Goal: Information Seeking & Learning: Check status

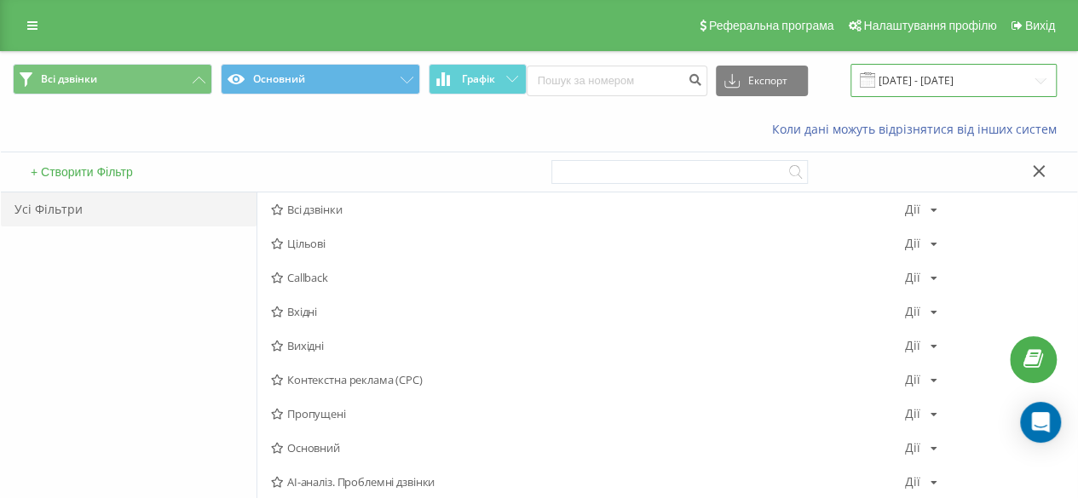
click at [908, 95] on input "[DATE] - [DATE]" at bounding box center [953, 80] width 206 height 33
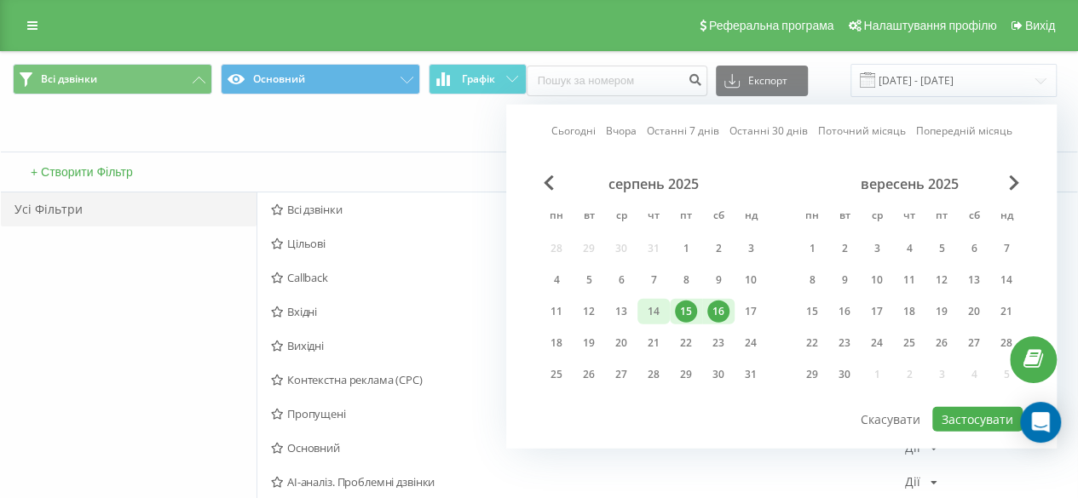
click at [654, 308] on div "14" at bounding box center [653, 312] width 22 height 22
click at [664, 337] on div "21" at bounding box center [653, 343] width 22 height 22
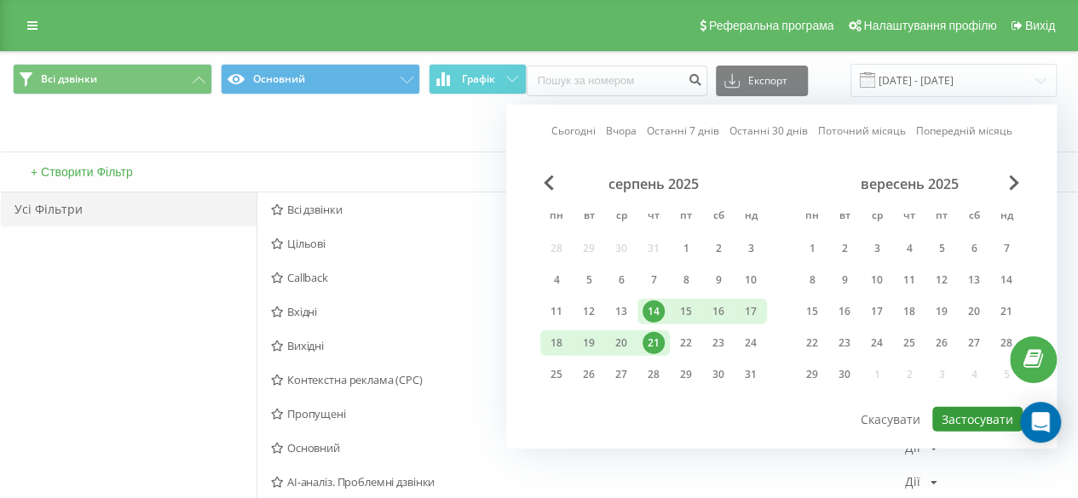
click at [951, 416] on button "Застосувати" at bounding box center [977, 419] width 90 height 25
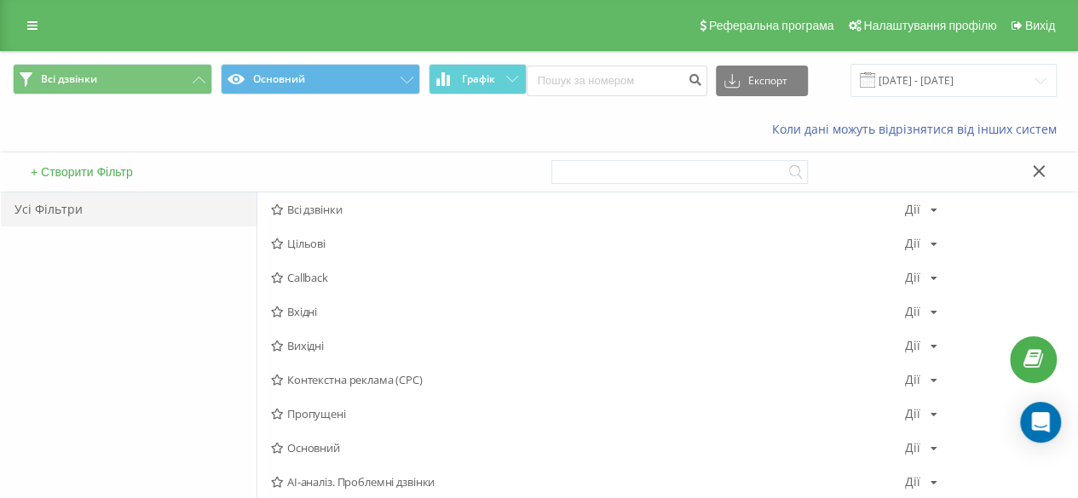
click at [172, 369] on div "Усі Фільтри" at bounding box center [129, 393] width 256 height 401
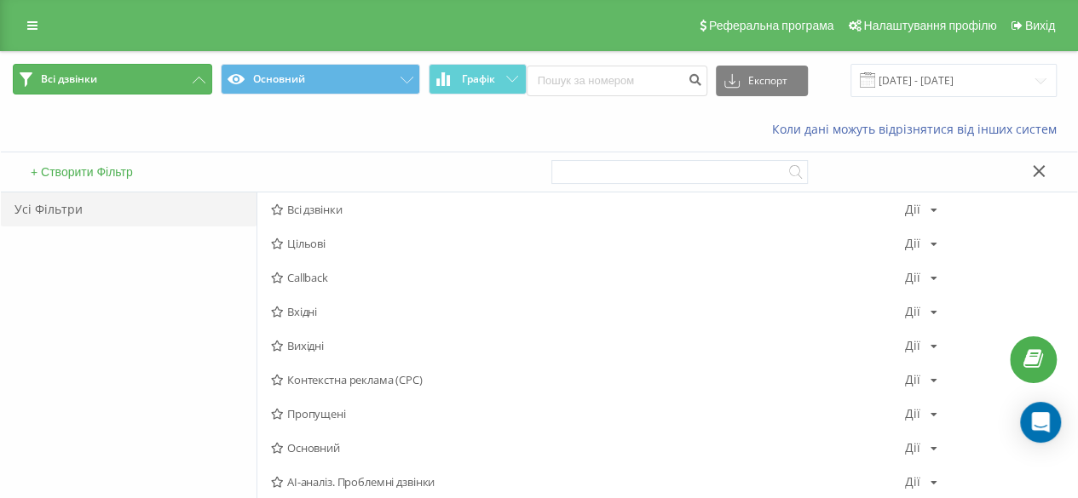
click at [199, 66] on button "Всі дзвінки" at bounding box center [112, 79] width 199 height 31
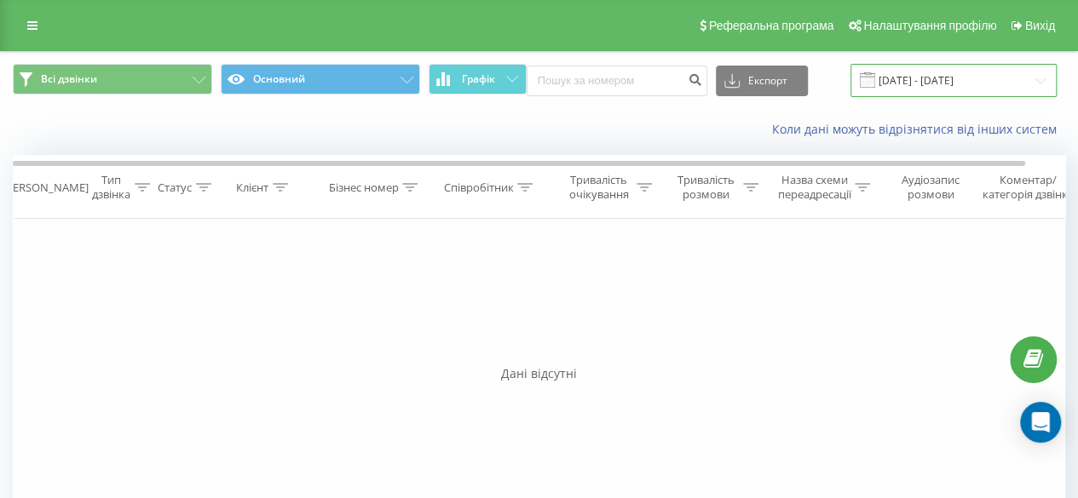
click at [946, 86] on input "14.08.2025 - 21.08.2025" at bounding box center [953, 80] width 206 height 33
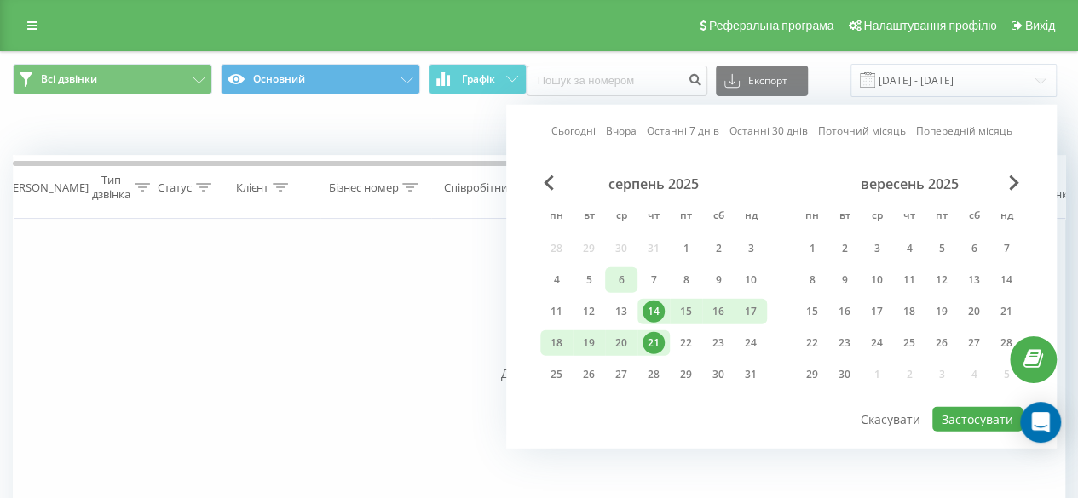
click at [628, 289] on div "6" at bounding box center [621, 280] width 22 height 22
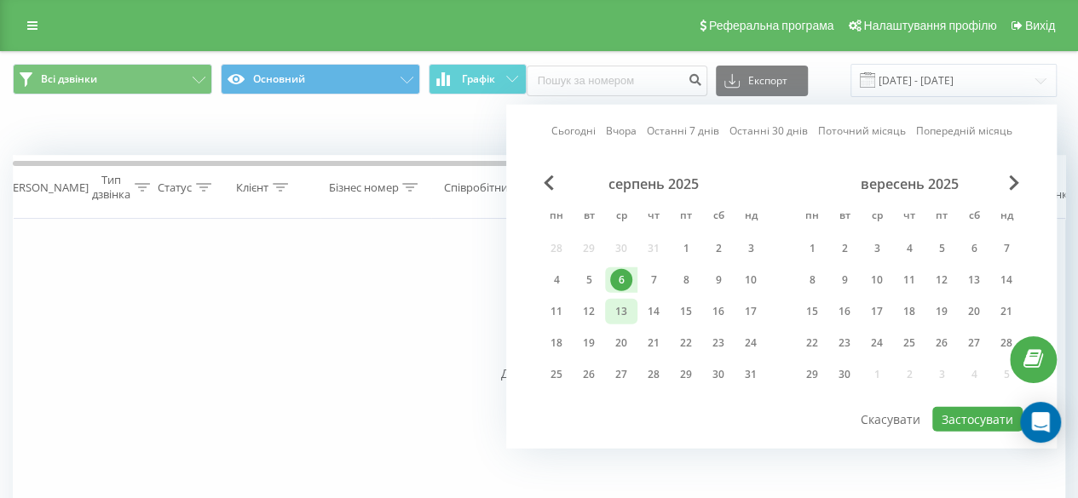
click at [625, 306] on div "13" at bounding box center [621, 312] width 22 height 22
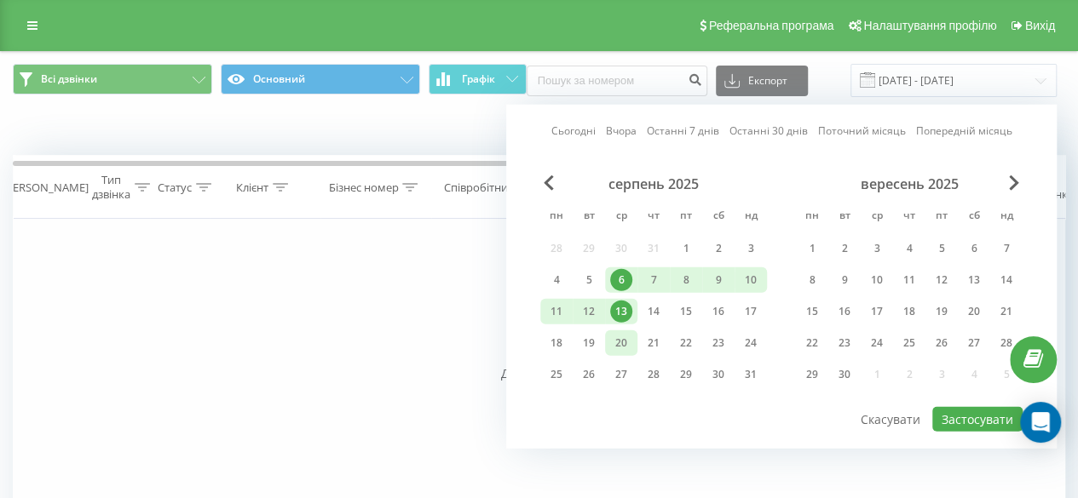
click at [625, 347] on div "20" at bounding box center [621, 343] width 22 height 22
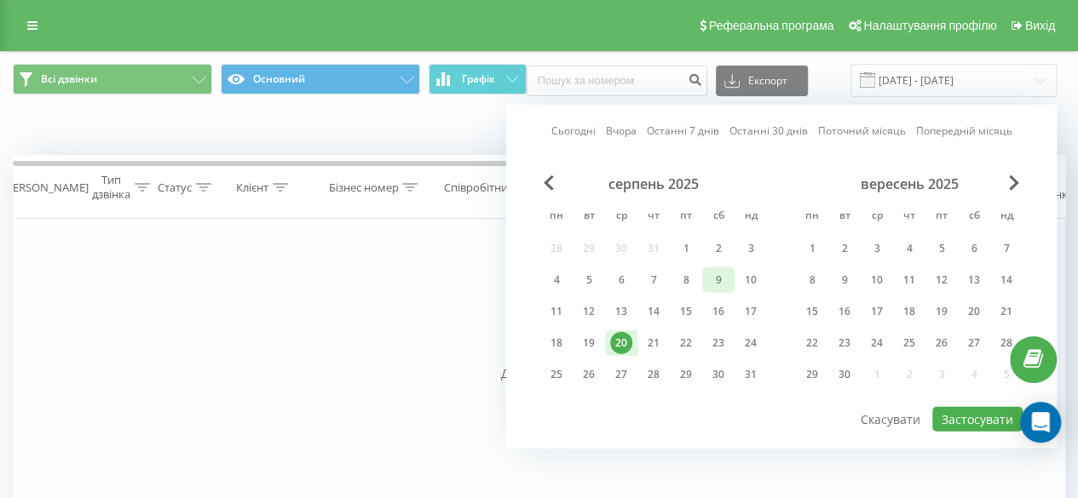
click at [714, 280] on div "9" at bounding box center [718, 280] width 22 height 22
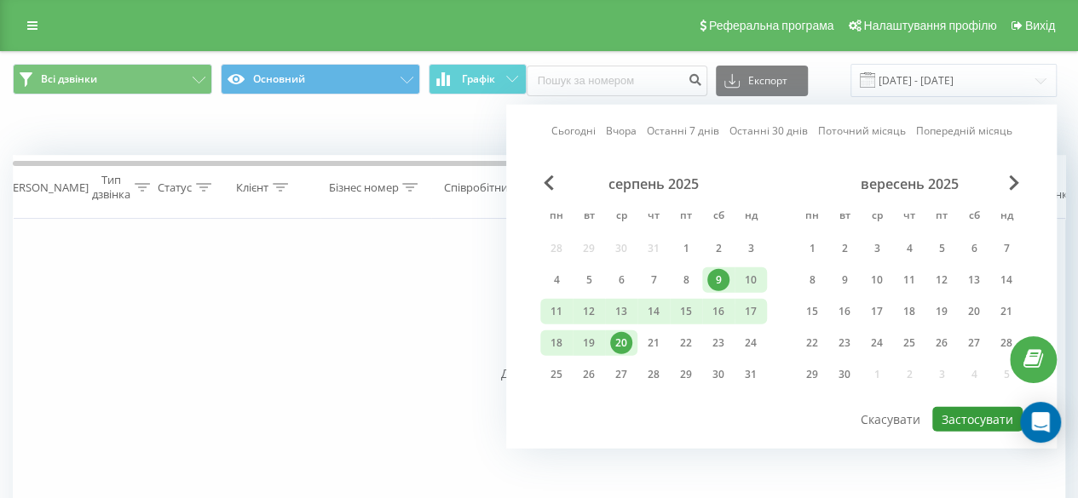
click at [954, 410] on button "Застосувати" at bounding box center [977, 419] width 90 height 25
type input "09.08.2025 - 20.08.2025"
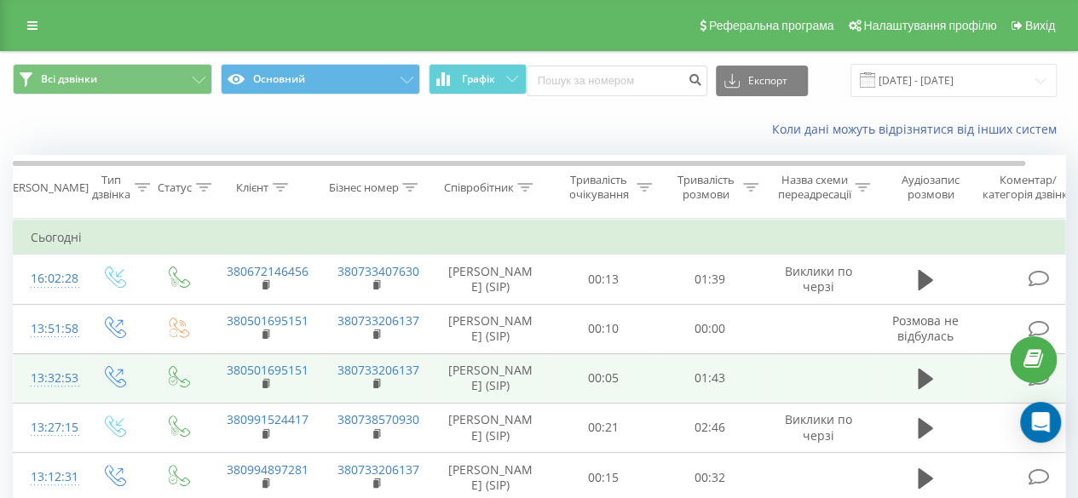
scroll to position [346, 0]
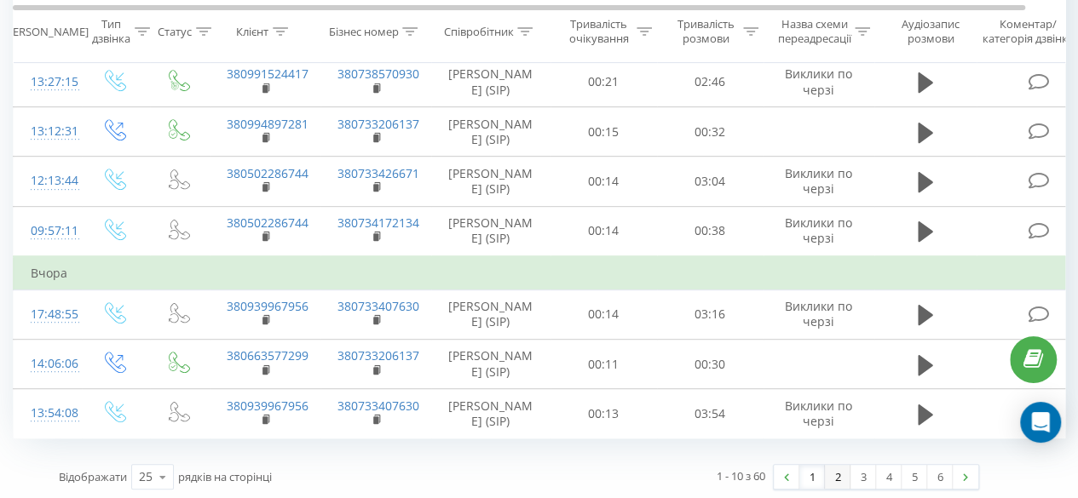
click at [839, 475] on link "2" at bounding box center [838, 477] width 26 height 24
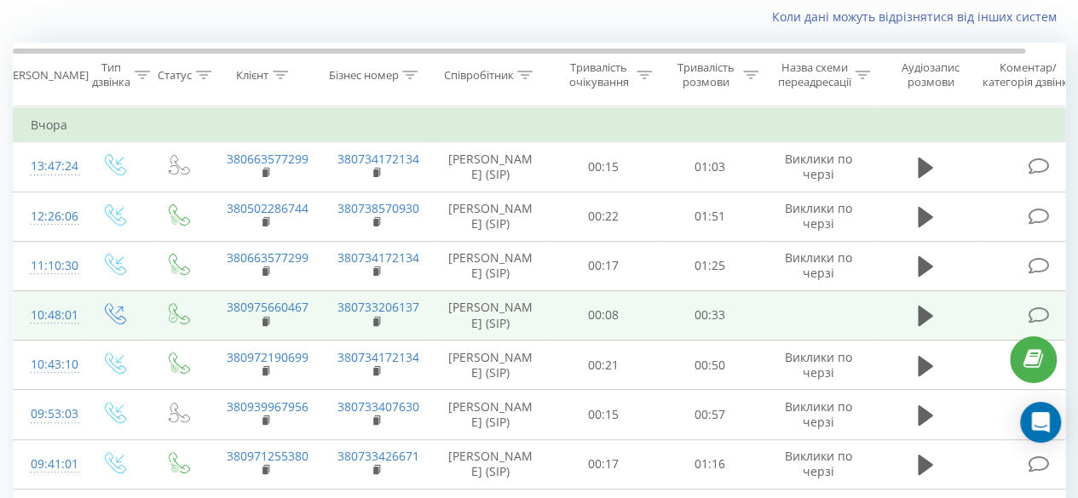
scroll to position [346, 0]
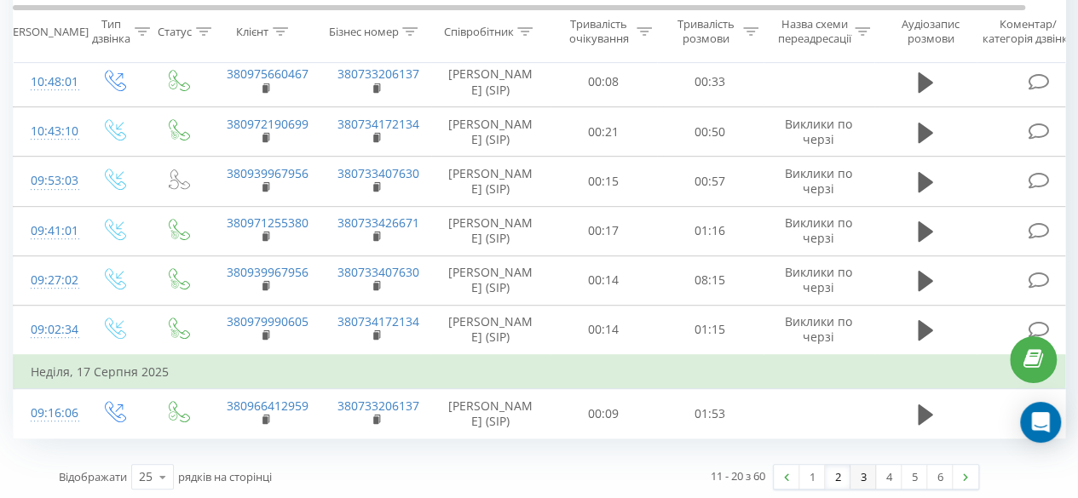
click at [857, 472] on link "3" at bounding box center [863, 477] width 26 height 24
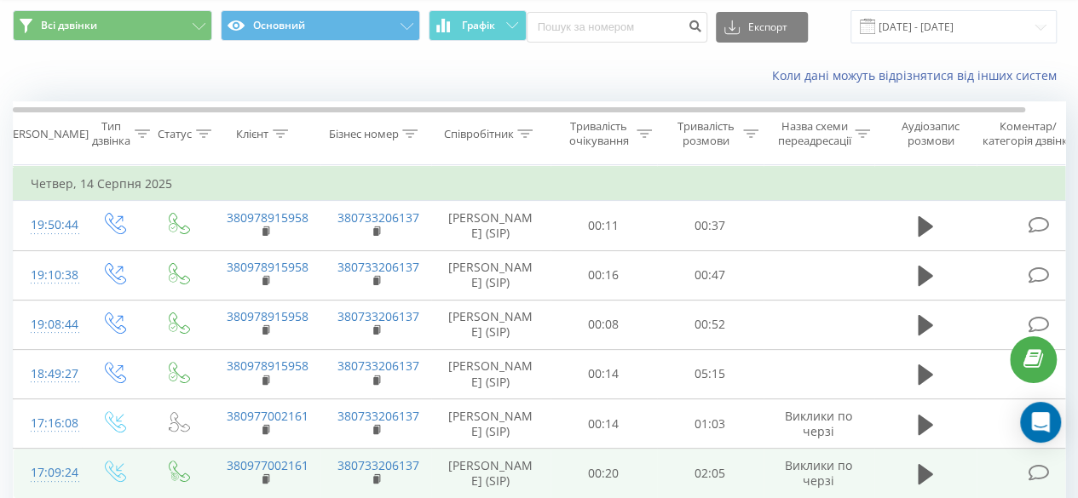
scroll to position [346, 0]
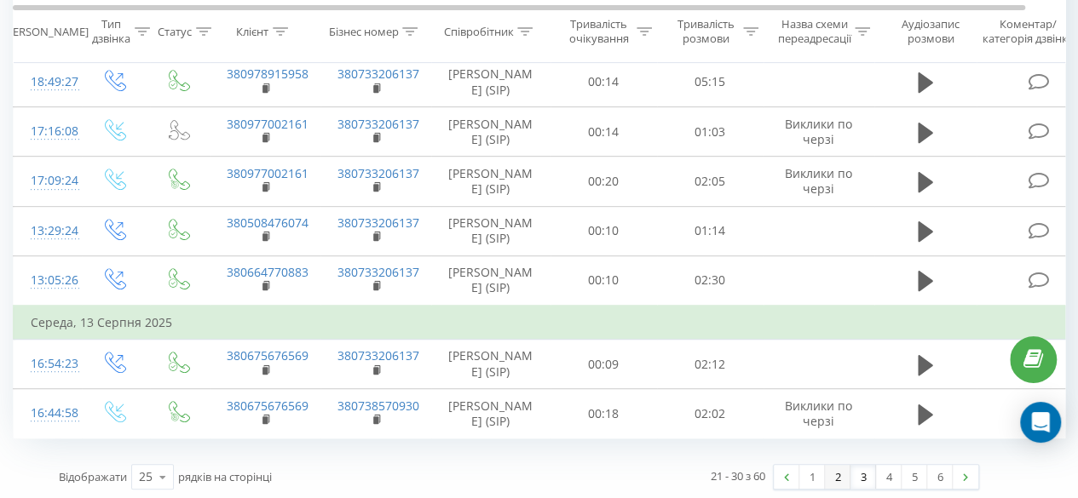
click at [832, 474] on link "2" at bounding box center [838, 477] width 26 height 24
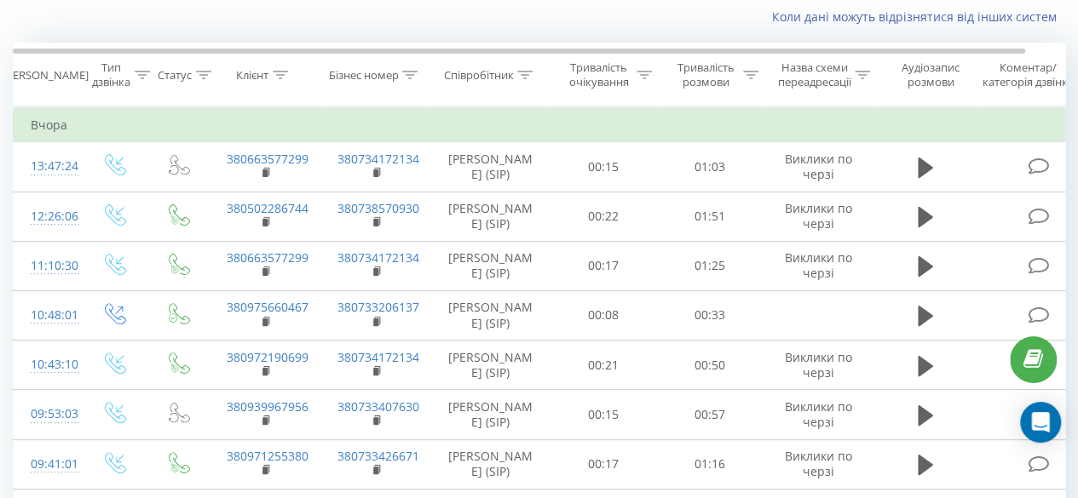
scroll to position [346, 0]
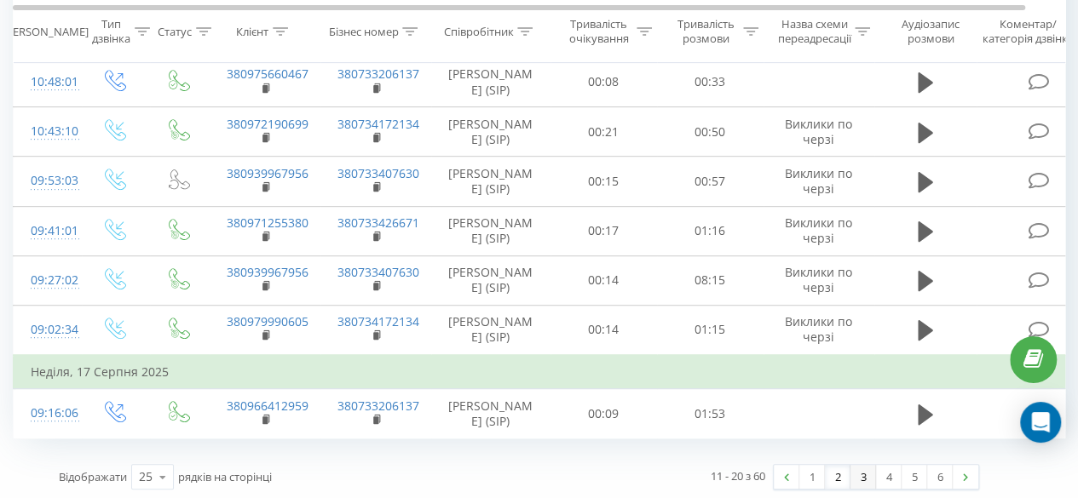
click at [861, 477] on link "3" at bounding box center [863, 477] width 26 height 24
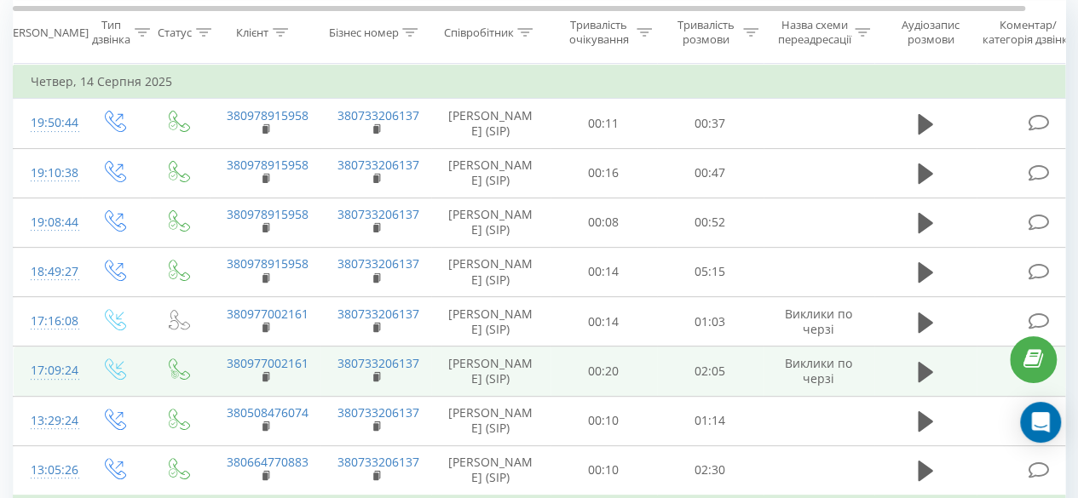
scroll to position [346, 0]
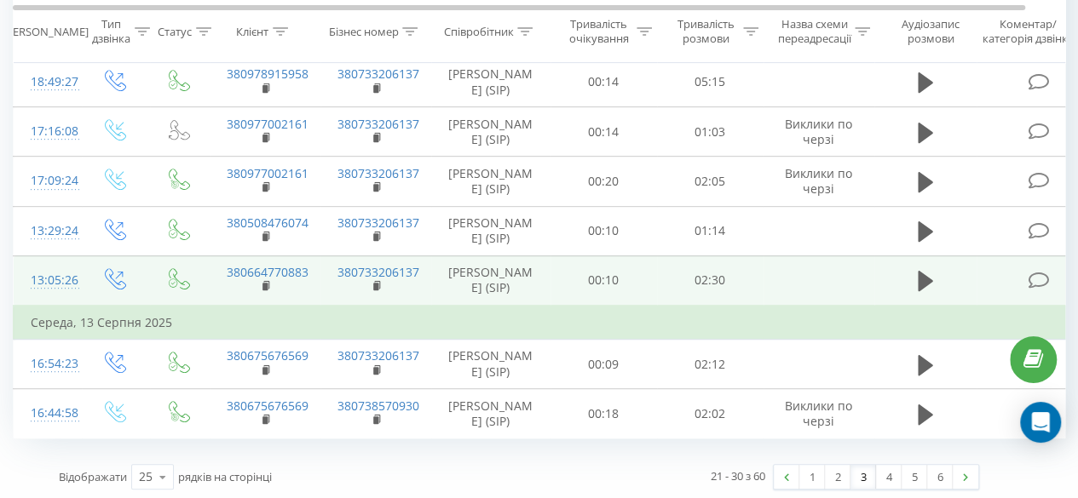
click at [704, 270] on td "02:30" at bounding box center [710, 281] width 107 height 50
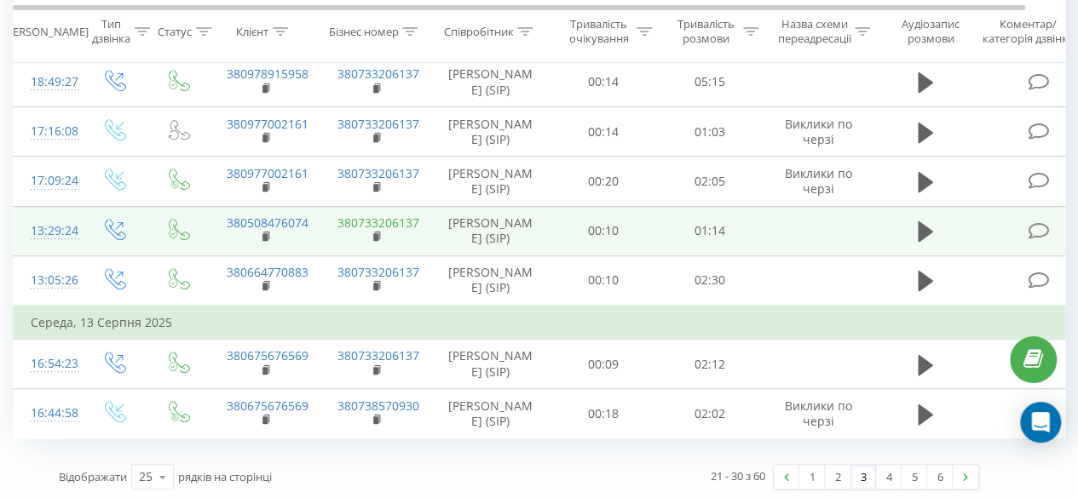
scroll to position [0, 39]
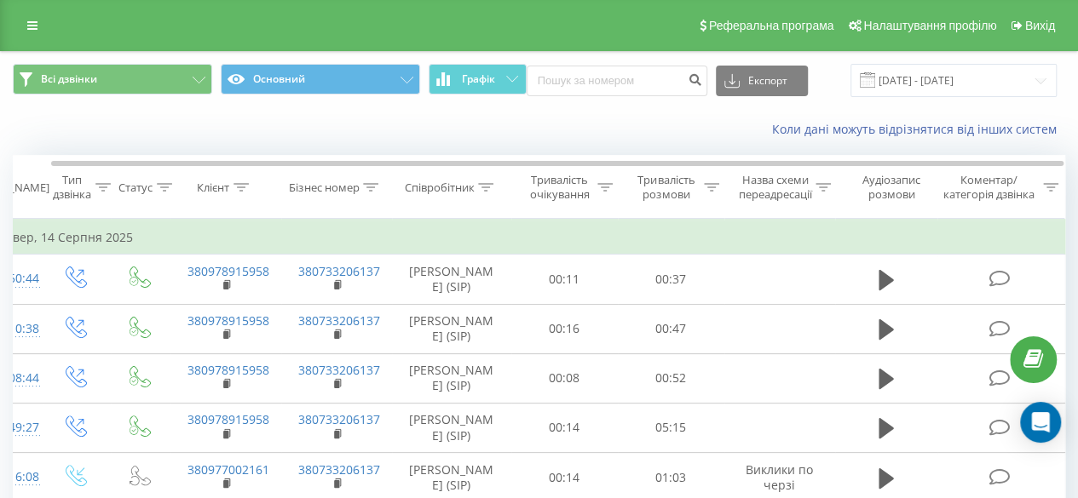
scroll to position [346, 0]
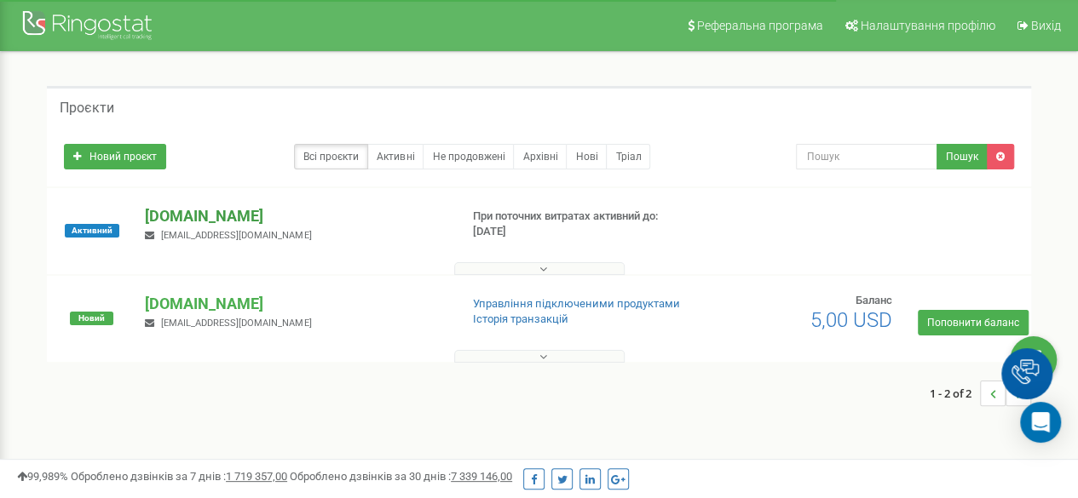
click at [197, 216] on p "[DOMAIN_NAME]" at bounding box center [295, 216] width 300 height 22
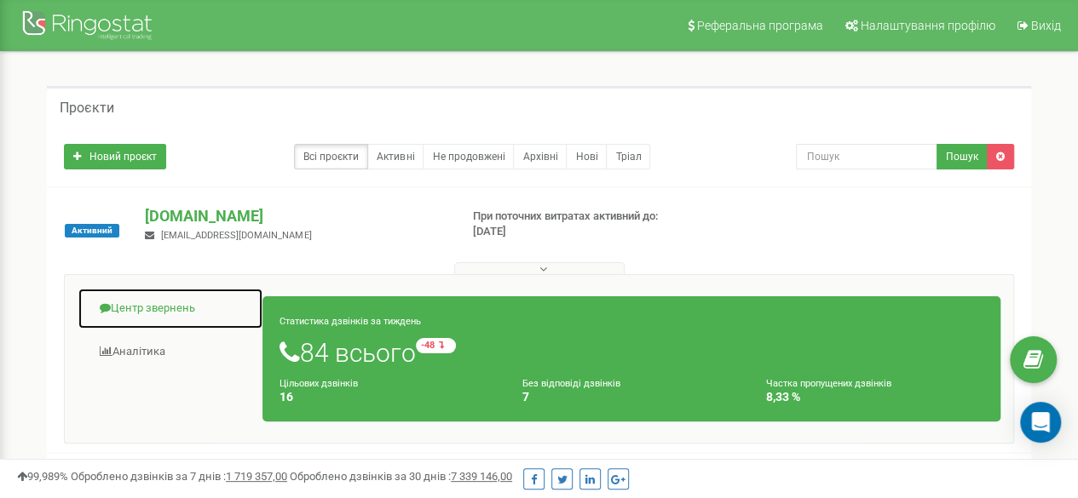
click at [181, 297] on link "Центр звернень" at bounding box center [171, 309] width 186 height 42
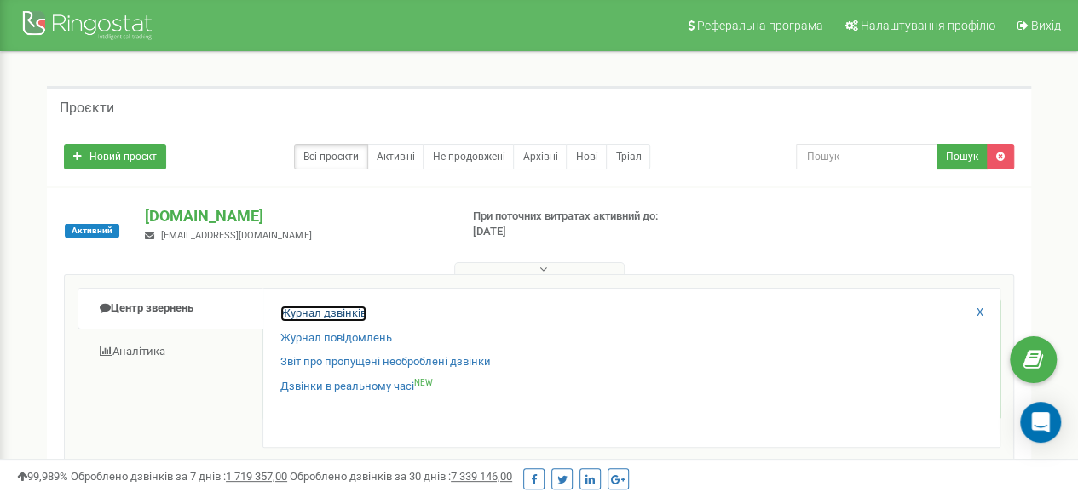
click at [291, 310] on link "Журнал дзвінків" at bounding box center [323, 314] width 86 height 16
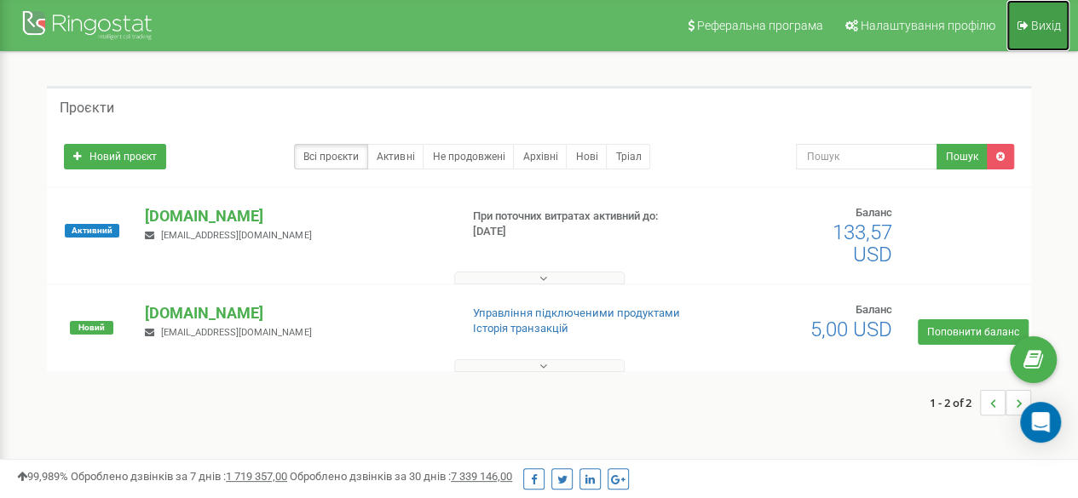
click at [1050, 19] on span "Вихід" at bounding box center [1046, 26] width 30 height 14
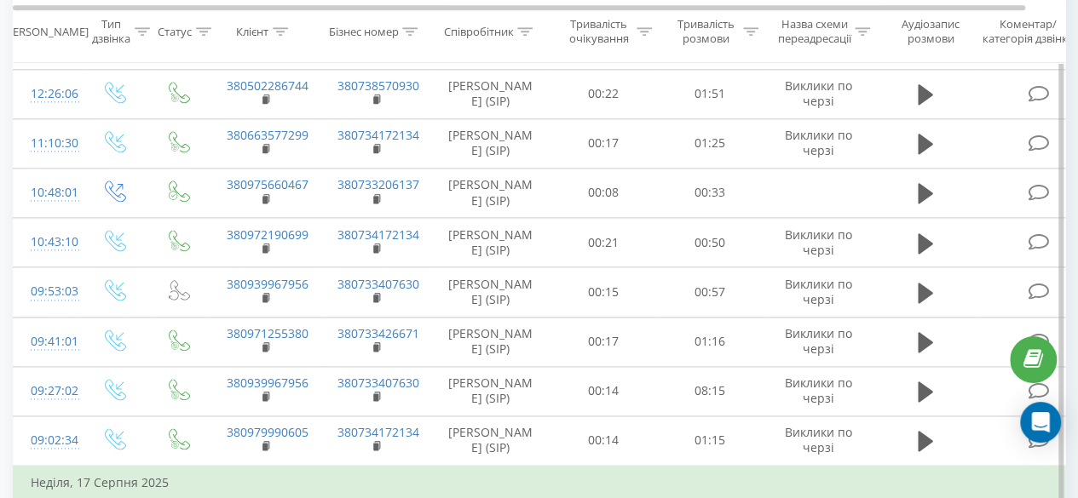
scroll to position [1120, 0]
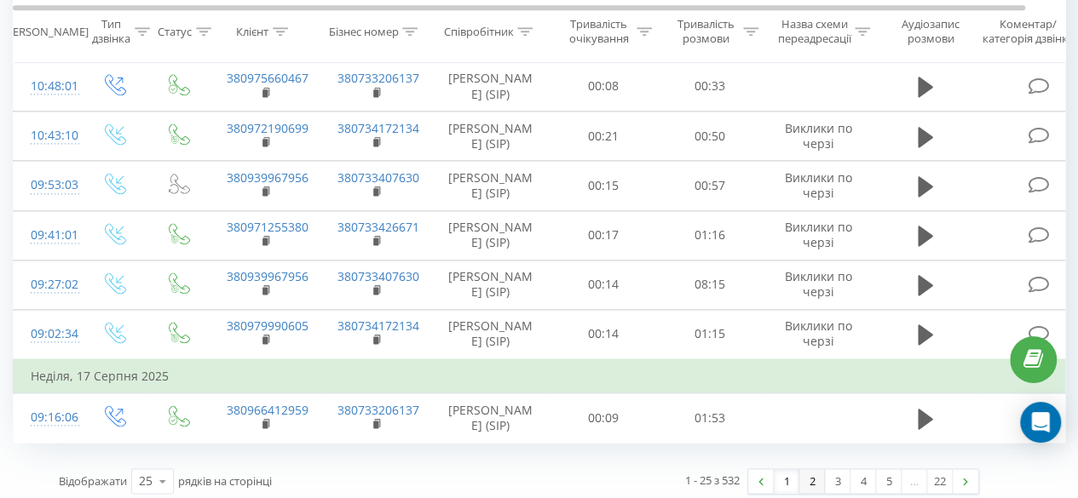
click at [809, 476] on link "2" at bounding box center [812, 481] width 26 height 24
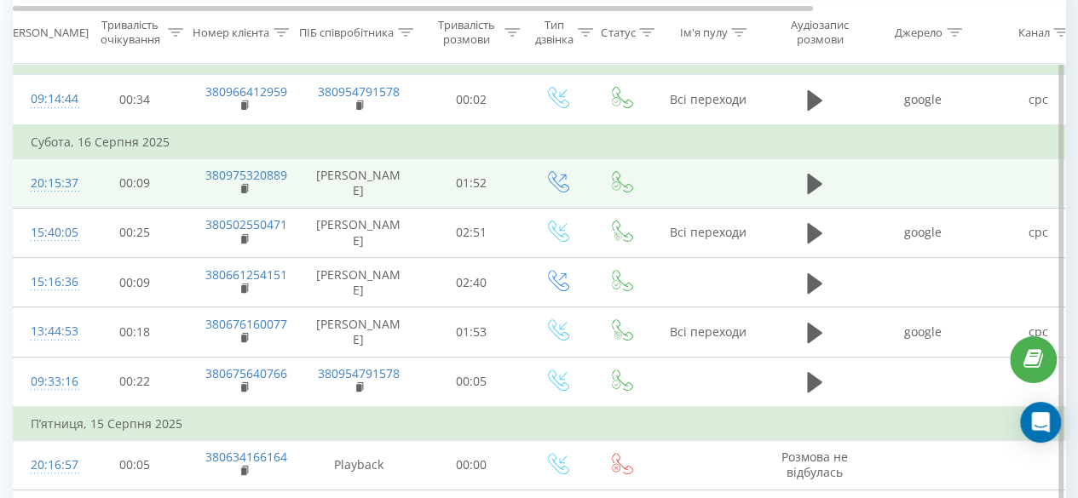
scroll to position [184, 0]
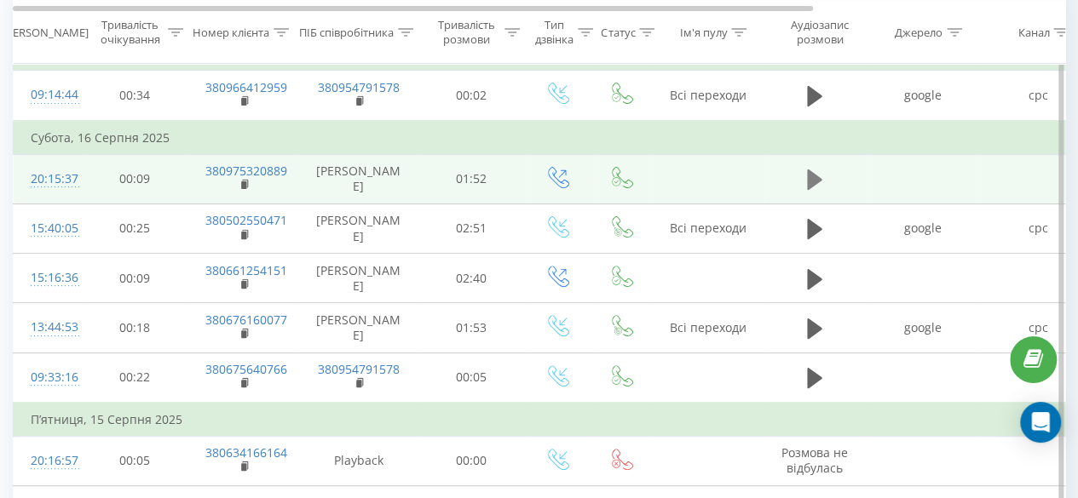
click at [807, 175] on icon at bounding box center [814, 180] width 15 height 20
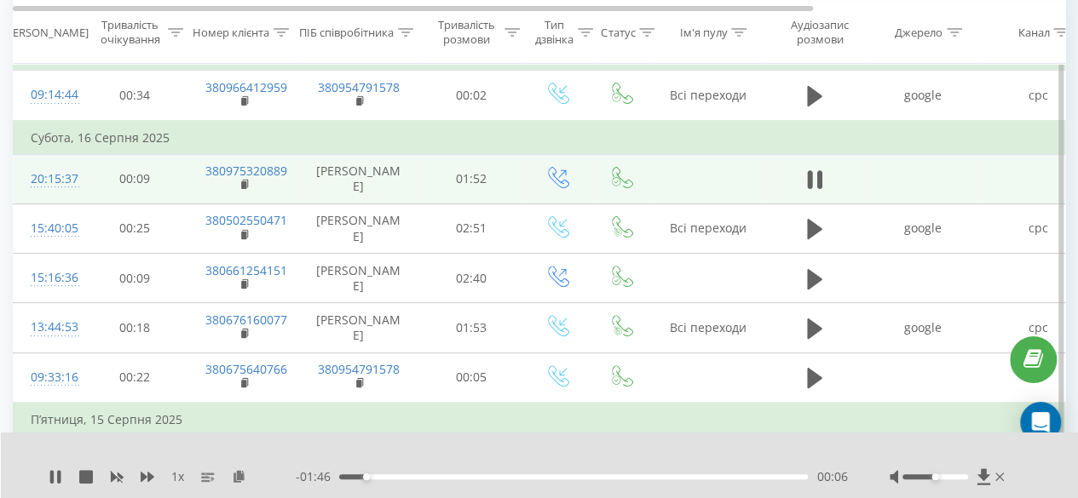
click at [697, 447] on div at bounding box center [529, 455] width 768 height 19
click at [954, 476] on div at bounding box center [935, 477] width 66 height 5
click at [963, 478] on div at bounding box center [935, 477] width 66 height 5
click at [346, 476] on div "00:01" at bounding box center [573, 477] width 469 height 5
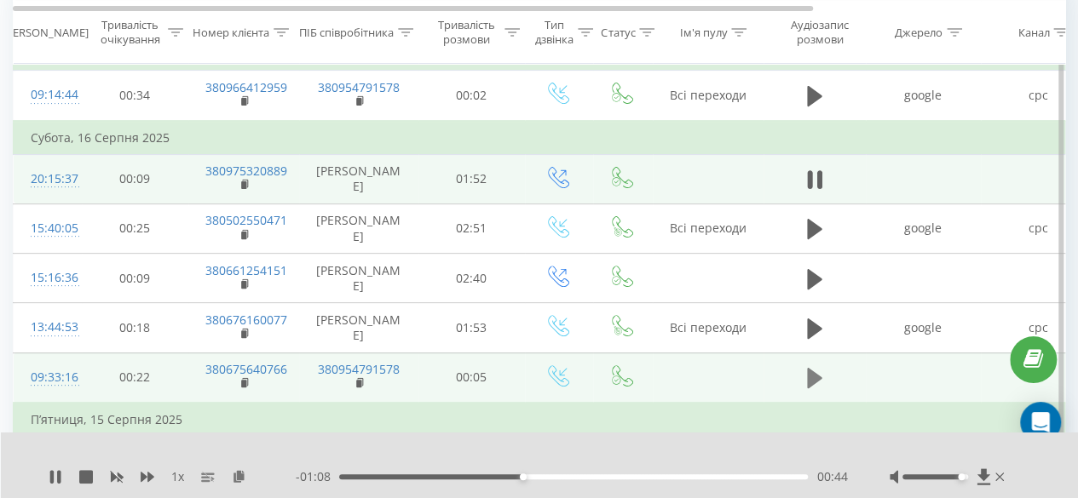
click at [823, 374] on button at bounding box center [815, 379] width 26 height 26
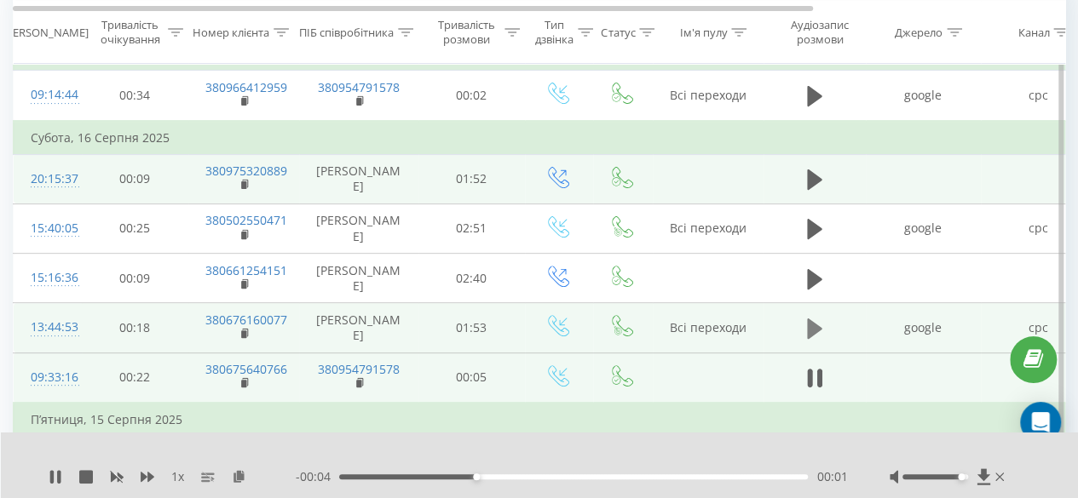
click at [818, 318] on icon at bounding box center [814, 329] width 15 height 24
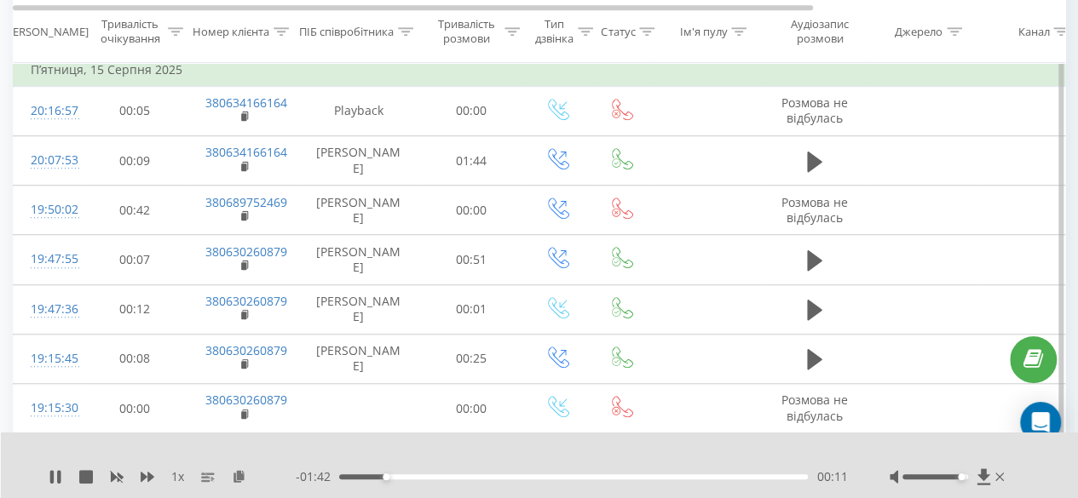
scroll to position [533, 0]
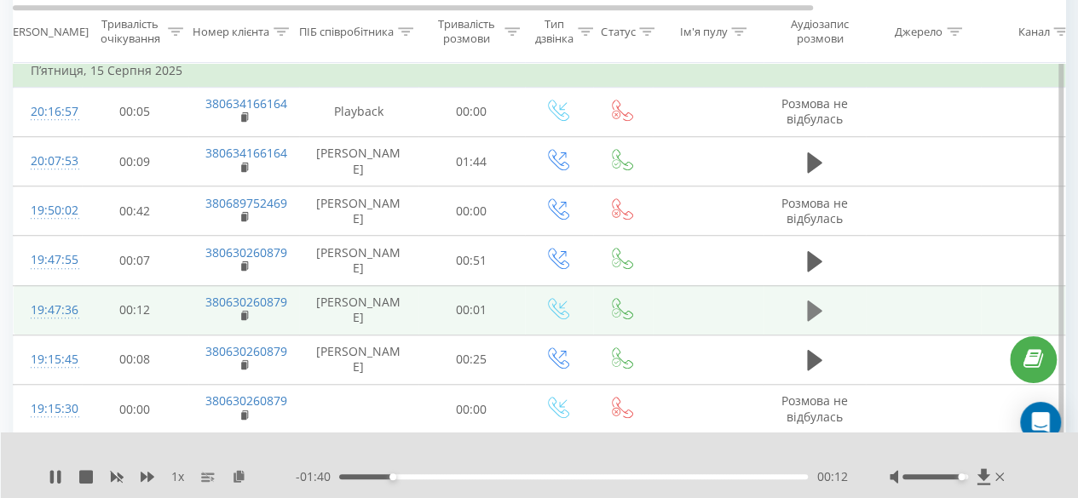
click at [812, 314] on icon at bounding box center [814, 311] width 15 height 24
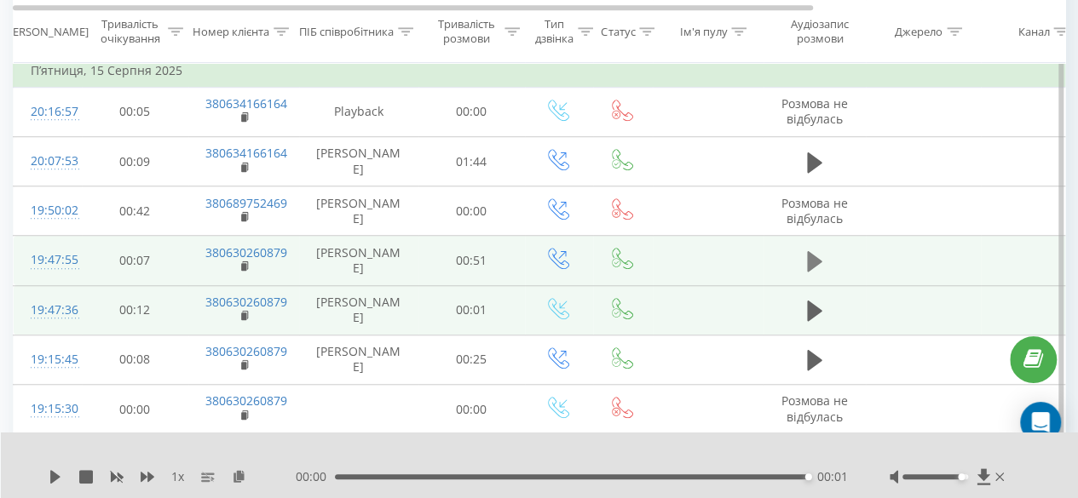
click at [810, 251] on icon at bounding box center [814, 261] width 15 height 20
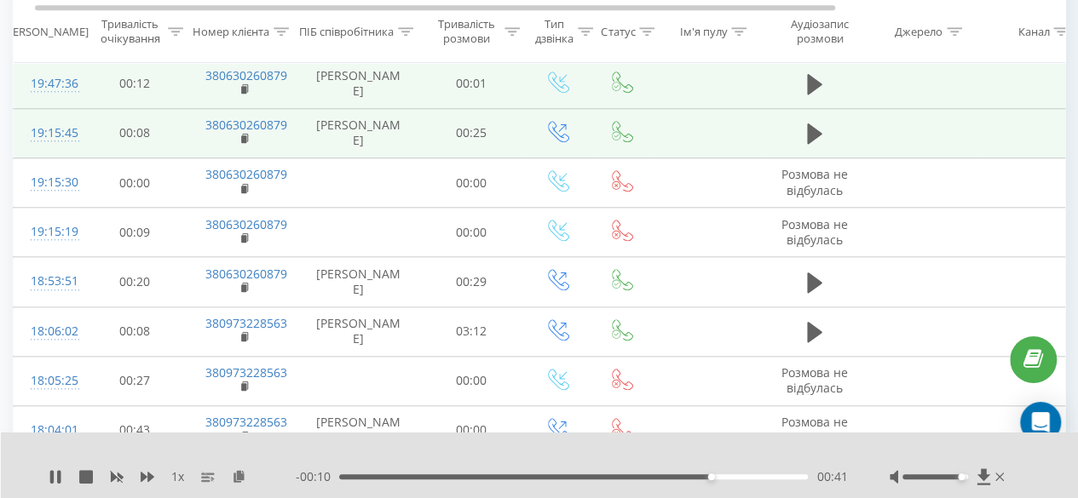
scroll to position [0, 15]
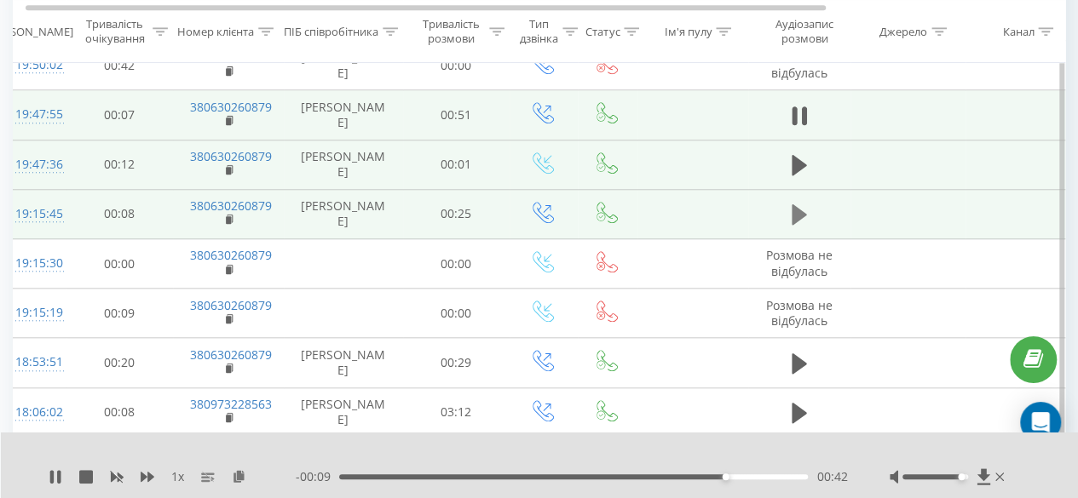
click at [802, 205] on icon at bounding box center [799, 215] width 15 height 24
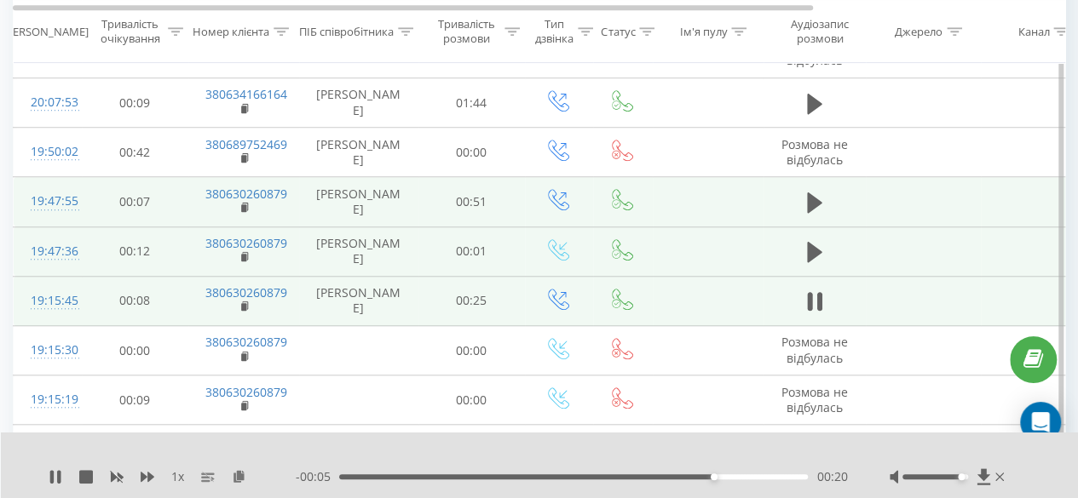
scroll to position [591, 0]
click at [1000, 475] on icon at bounding box center [999, 477] width 9 height 14
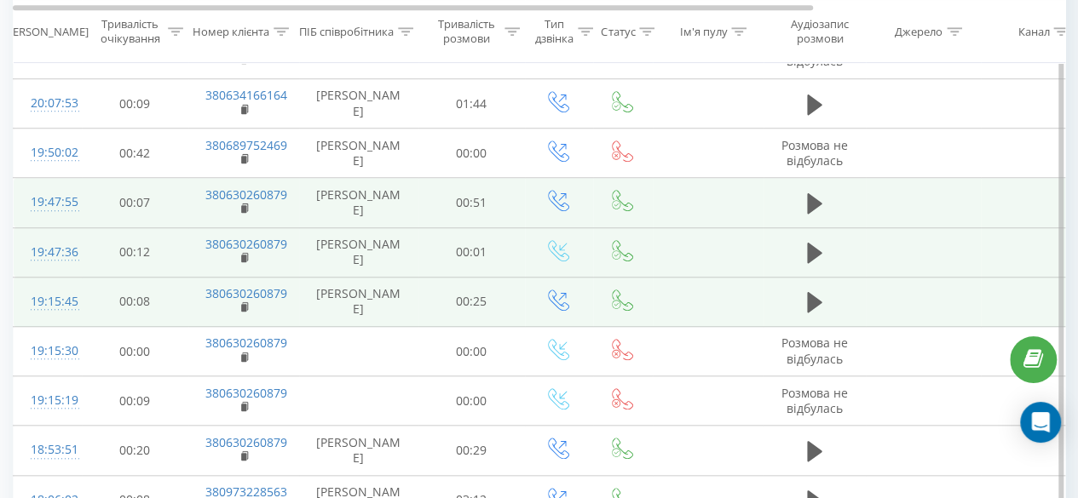
scroll to position [0, 0]
